Goal: Find specific page/section: Find specific page/section

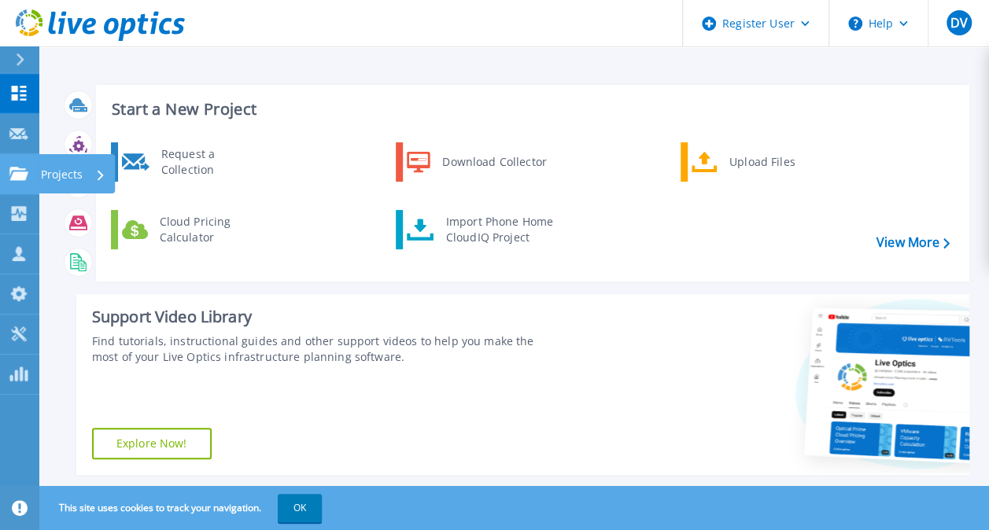
click at [2, 167] on link "Projects Projects" at bounding box center [19, 174] width 39 height 40
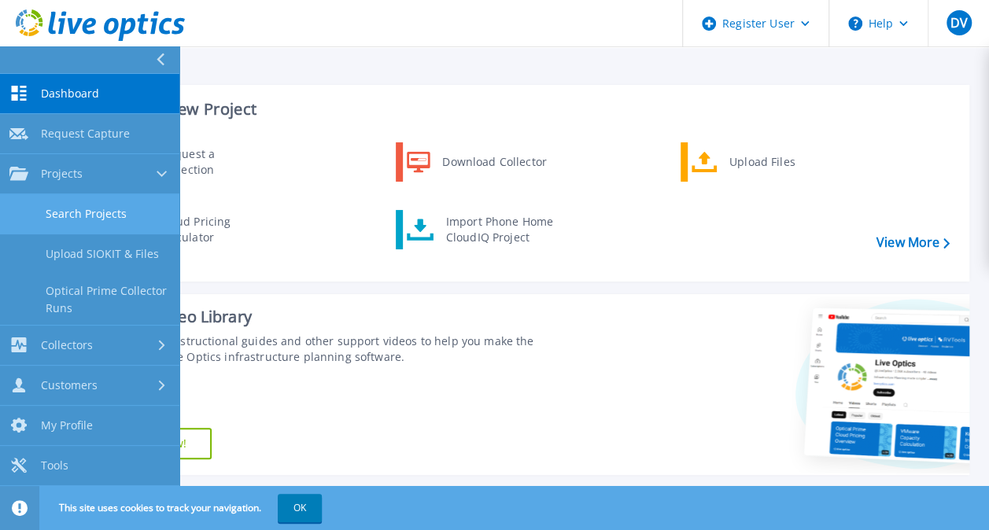
click at [116, 206] on link "Search Projects" at bounding box center [89, 214] width 179 height 40
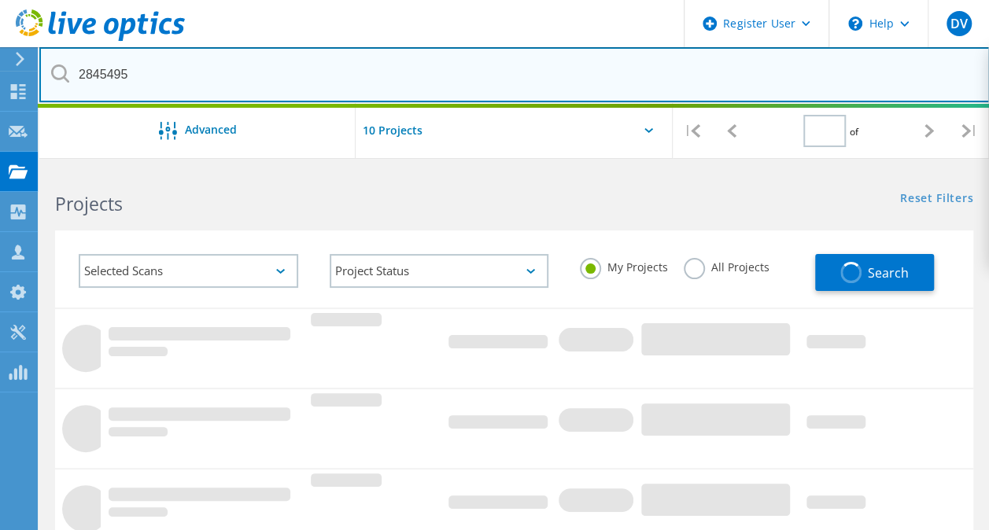
click at [332, 69] on input "2845495" at bounding box center [514, 74] width 950 height 55
type input "1"
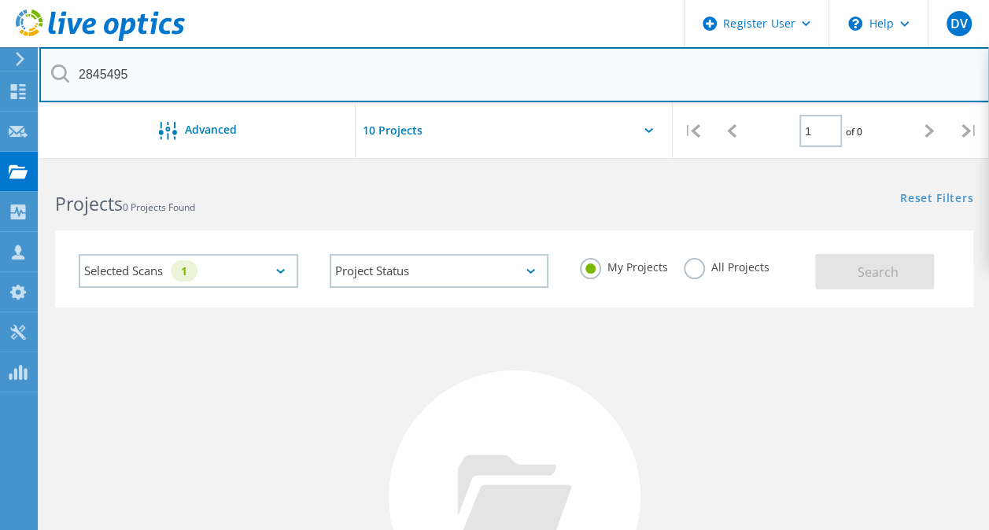
click at [332, 69] on input "2845495" at bounding box center [514, 74] width 950 height 55
paste input "864"
type input "2845864"
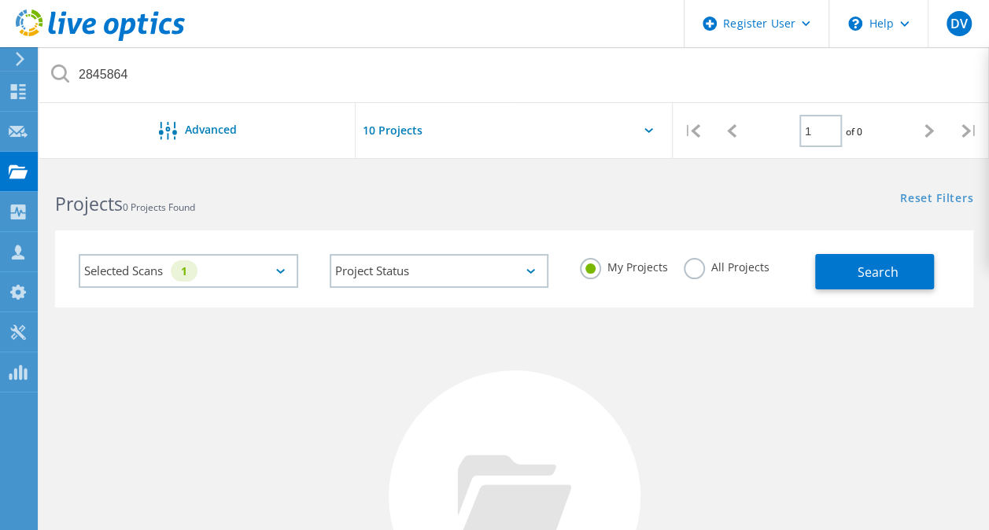
click at [678, 276] on div "My Projects All Projects" at bounding box center [689, 267] width 251 height 58
click at [684, 271] on label "All Projects" at bounding box center [727, 265] width 86 height 15
click at [0, 0] on input "All Projects" at bounding box center [0, 0] width 0 height 0
click at [868, 264] on span "Search" at bounding box center [877, 272] width 41 height 17
click at [230, 271] on div "Selected Scans 1" at bounding box center [188, 271] width 219 height 34
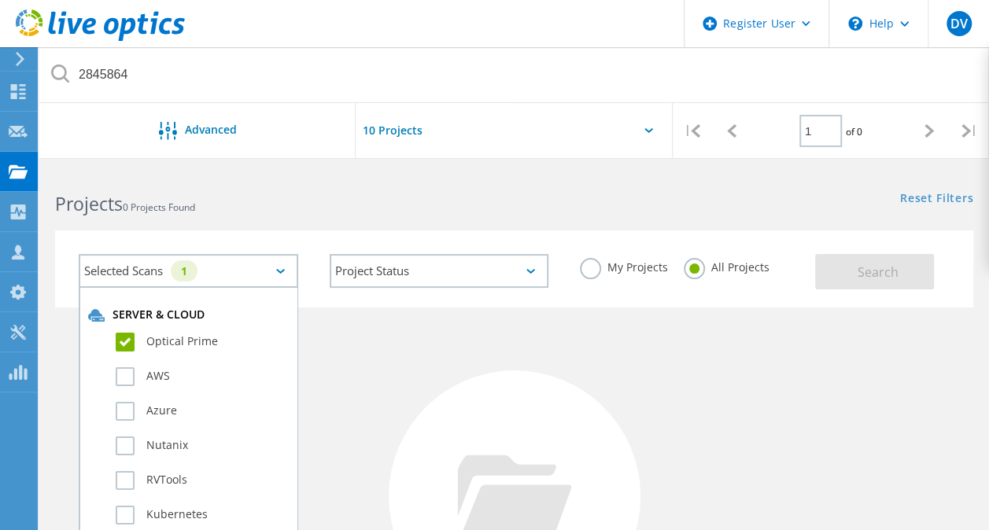
click at [125, 343] on label "Optical Prime" at bounding box center [202, 342] width 173 height 19
click at [0, 0] on input "Optical Prime" at bounding box center [0, 0] width 0 height 0
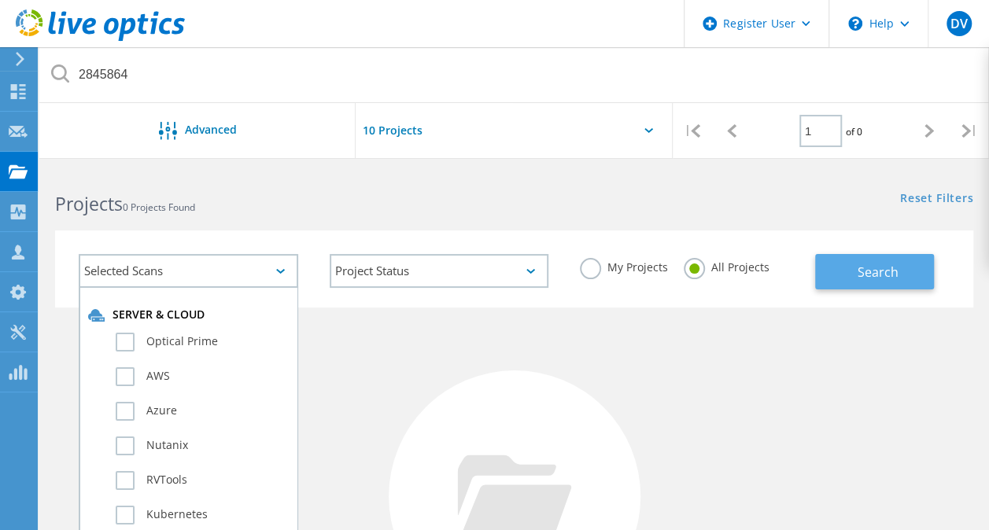
click at [905, 282] on button "Search" at bounding box center [874, 271] width 119 height 35
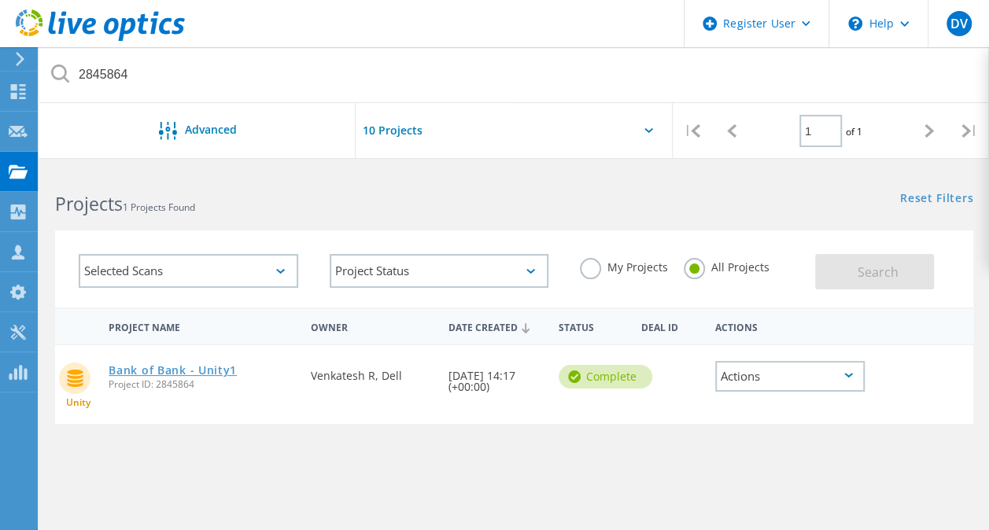
click at [213, 369] on link "Bank of Bank - Unity1" at bounding box center [173, 370] width 128 height 11
